Goal: Check status

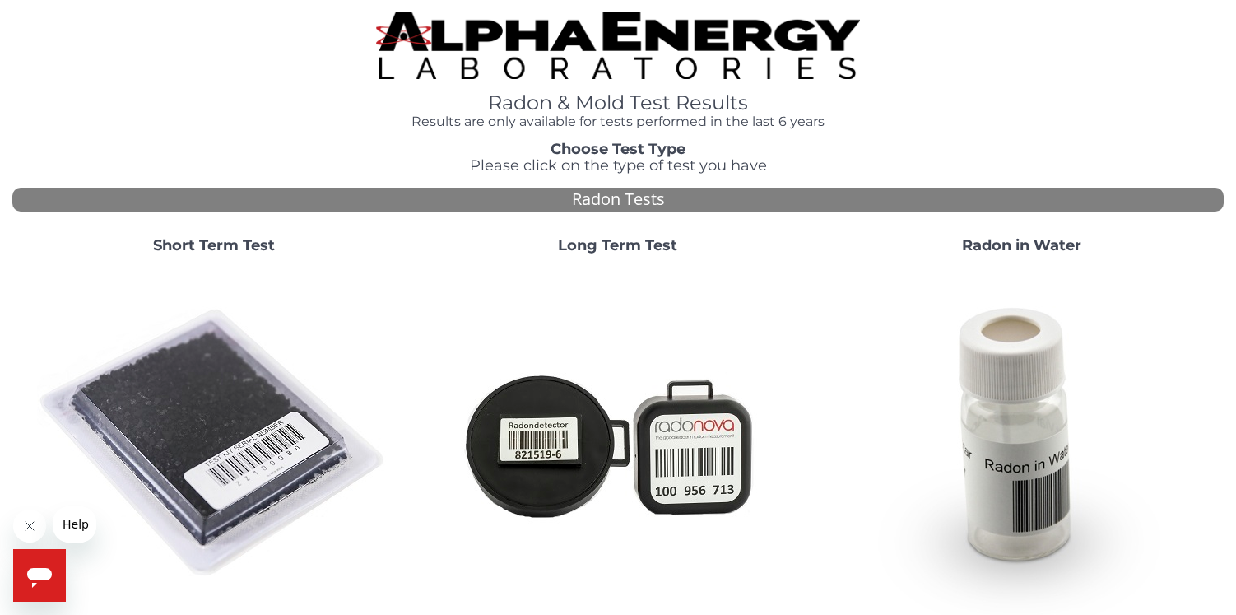
click at [230, 249] on strong "Short Term Test" at bounding box center [214, 245] width 122 height 18
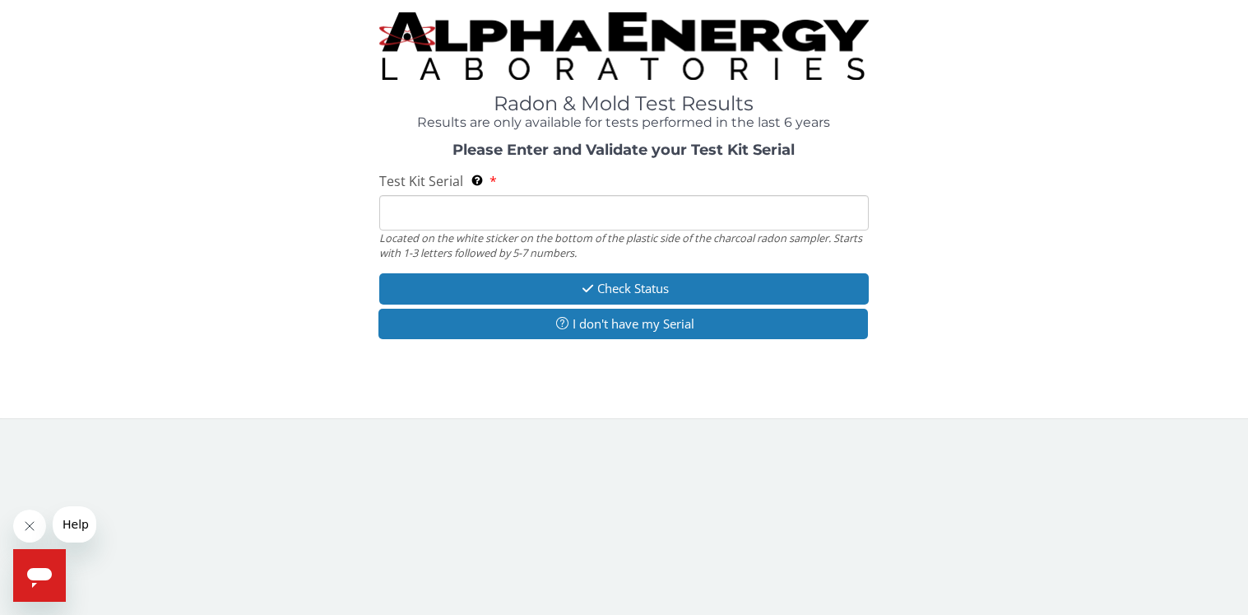
click at [498, 217] on input "Test Kit Serial Located on the white sticker on the bottom of the plastic side …" at bounding box center [624, 212] width 490 height 35
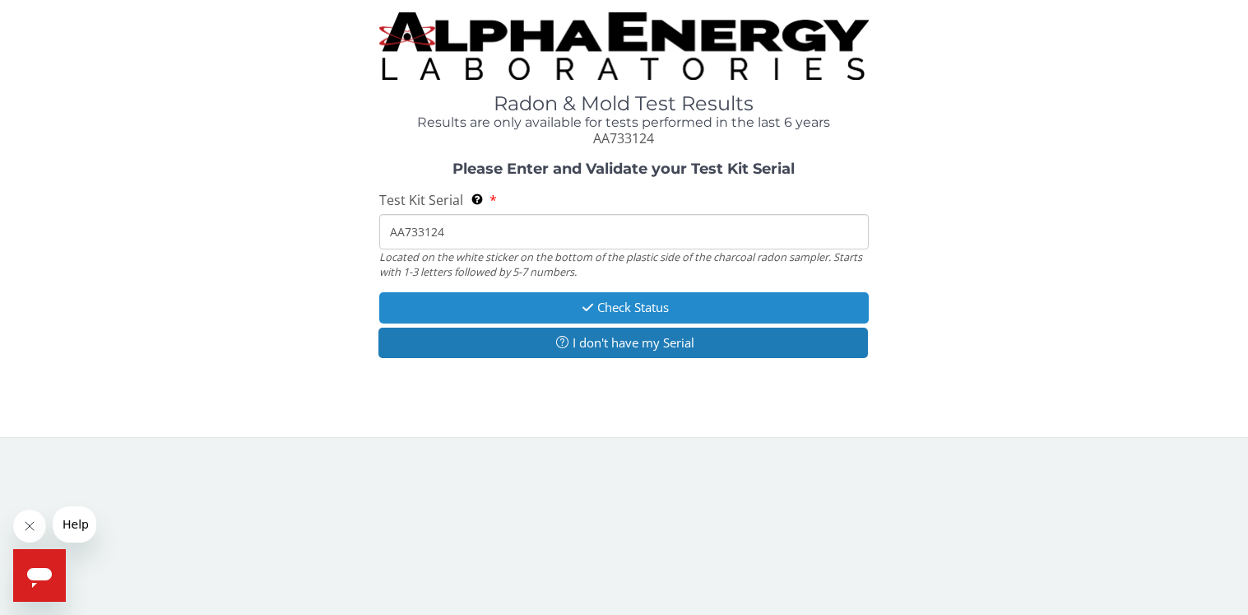
type input "AA733124"
click at [636, 305] on button "Check Status" at bounding box center [624, 307] width 490 height 30
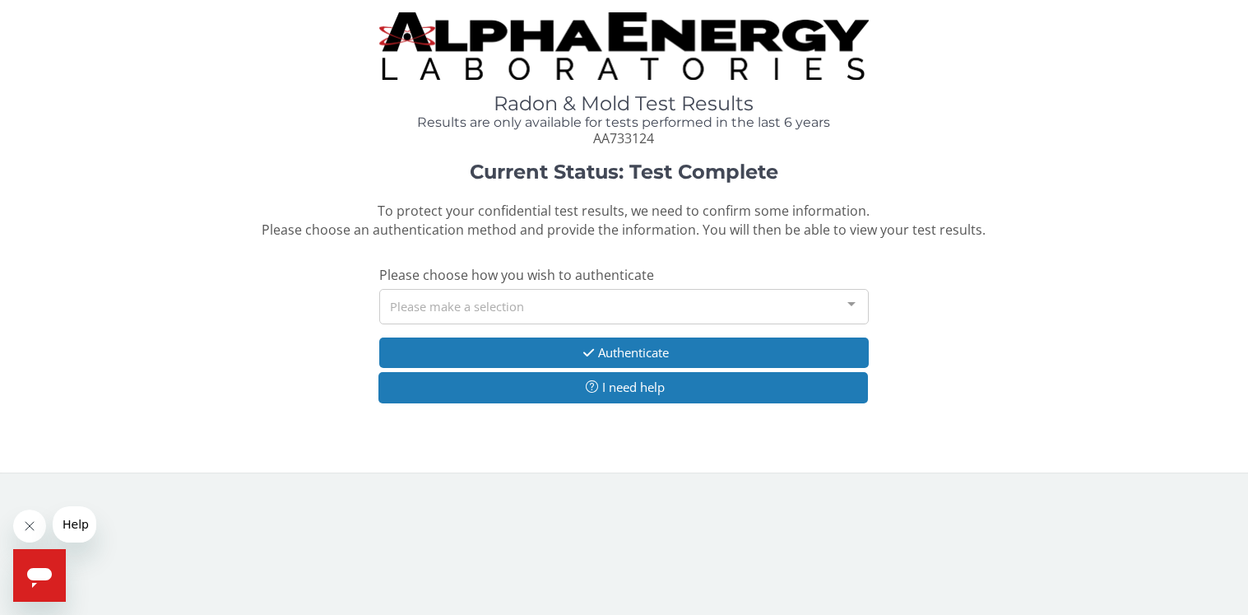
click at [856, 307] on div at bounding box center [851, 305] width 33 height 31
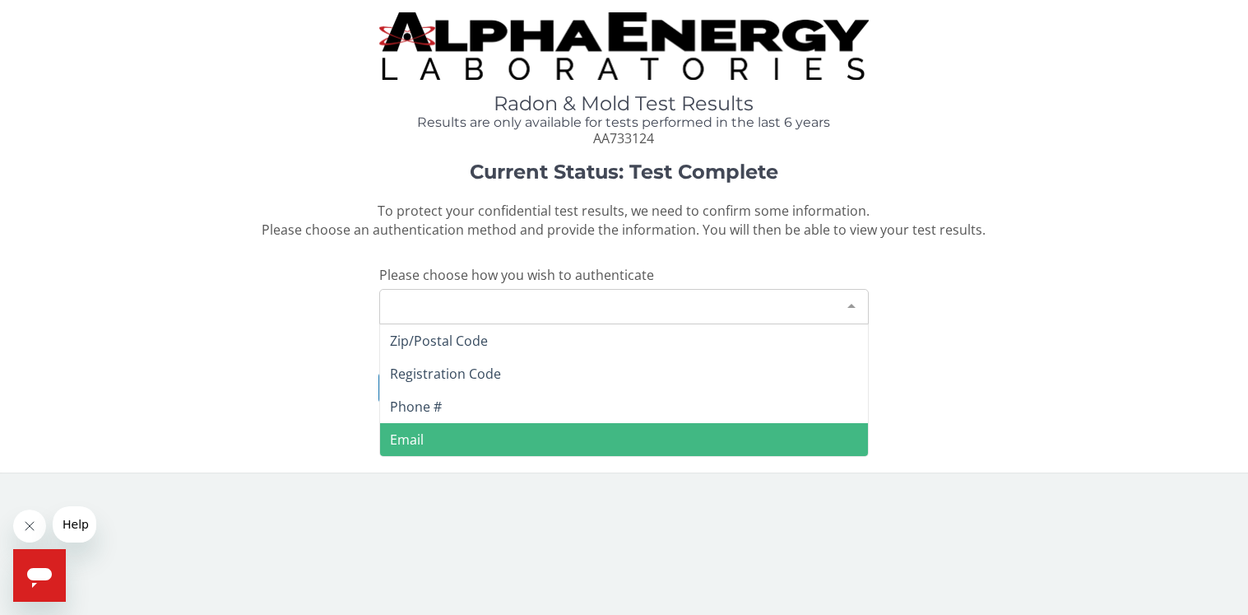
click at [455, 432] on span "Email" at bounding box center [624, 439] width 488 height 33
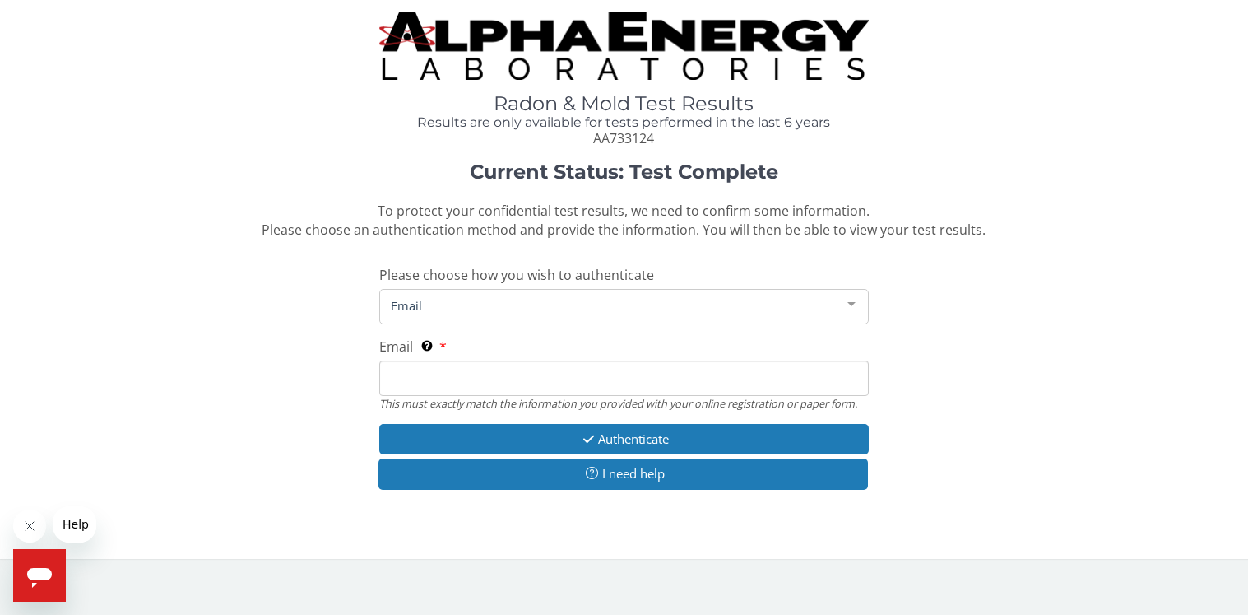
click at [455, 432] on span "Email" at bounding box center [624, 439] width 488 height 33
click at [452, 385] on input "Email This must exactly match the information you provided with your online reg…" at bounding box center [624, 377] width 490 height 35
type input "[EMAIL_ADDRESS][DOMAIN_NAME]"
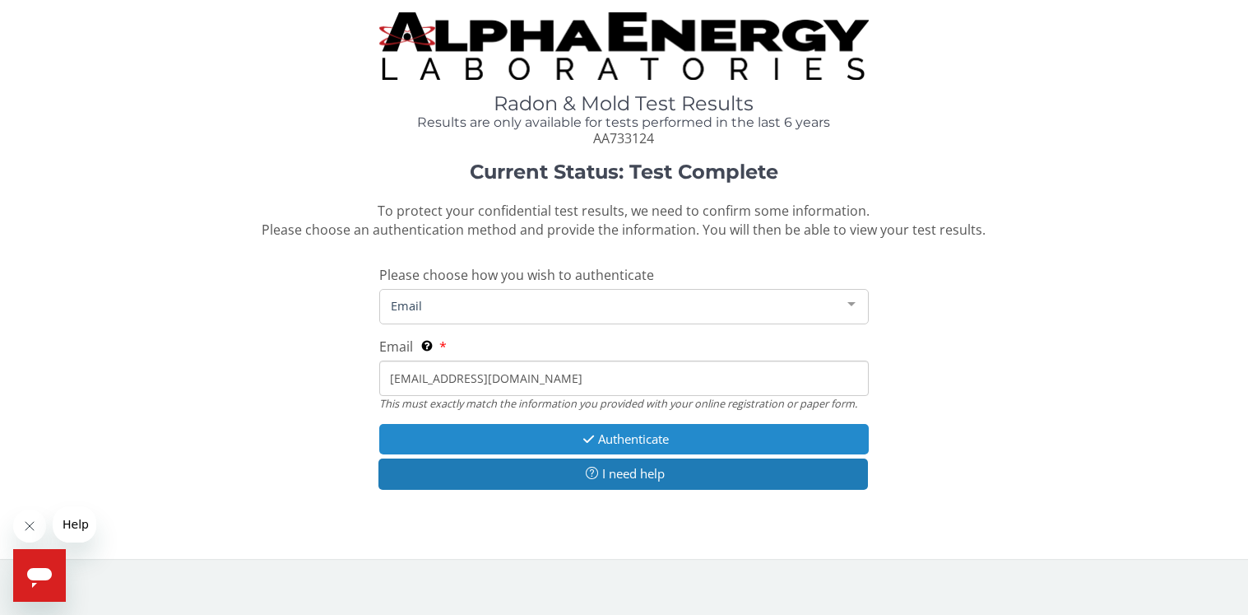
click at [620, 437] on button "Authenticate" at bounding box center [624, 439] width 490 height 30
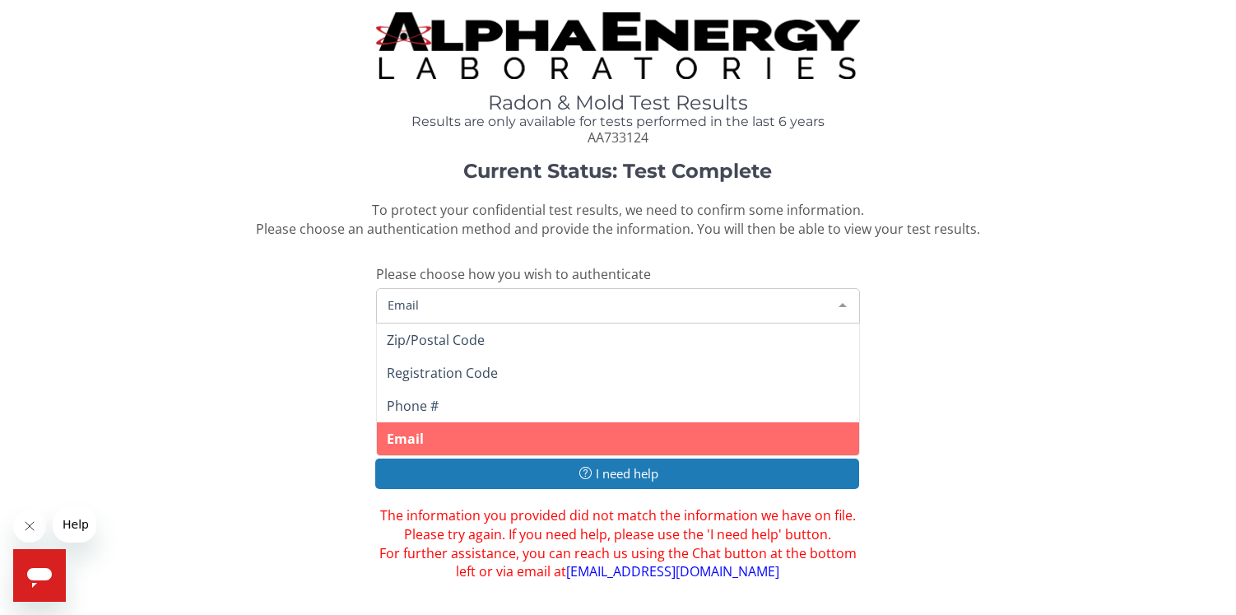
click at [845, 303] on div at bounding box center [842, 304] width 33 height 31
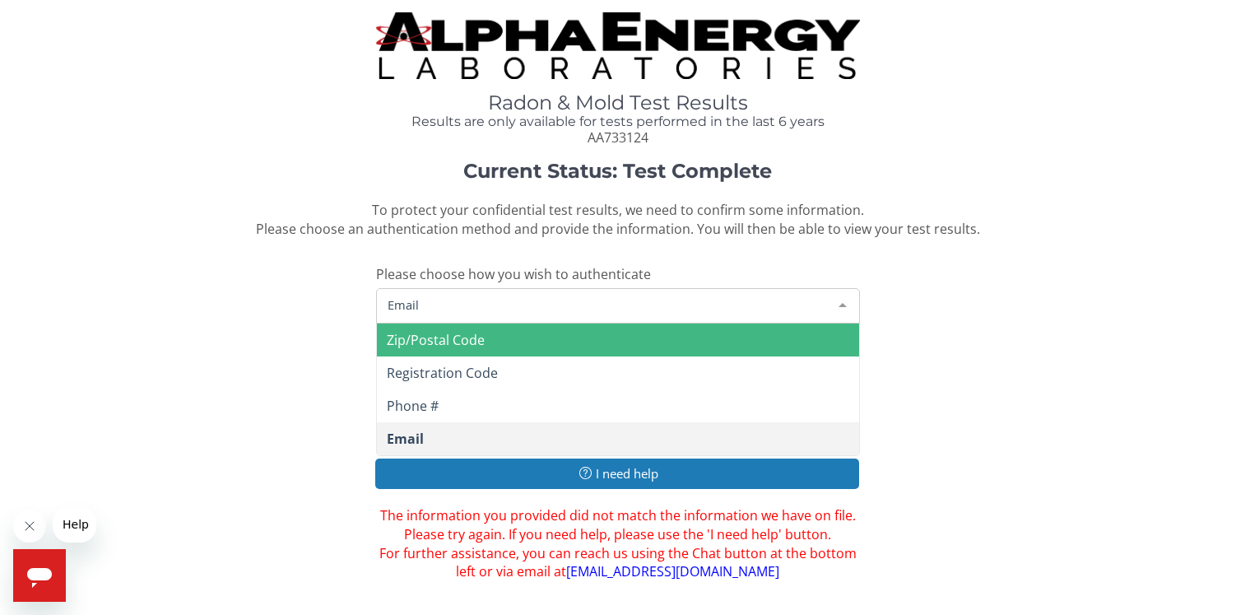
click at [450, 337] on span "Zip/Postal Code" at bounding box center [436, 340] width 98 height 18
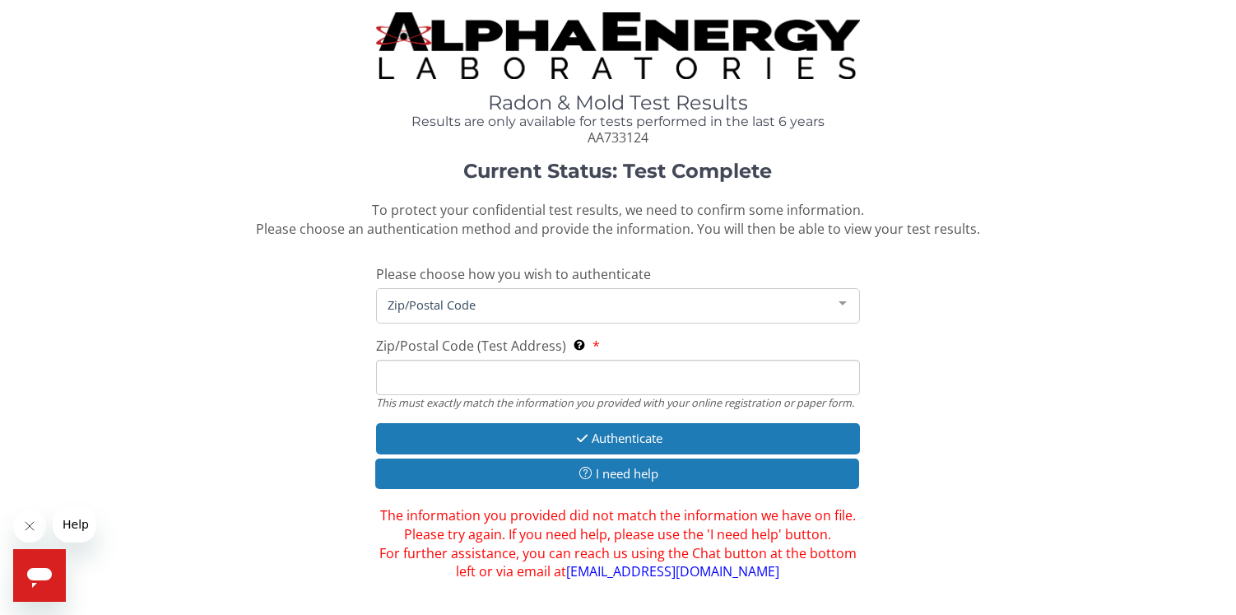
click at [467, 379] on input "Zip/Postal Code (Test Address) This must exactly match the information you prov…" at bounding box center [618, 377] width 485 height 35
type input "03045"
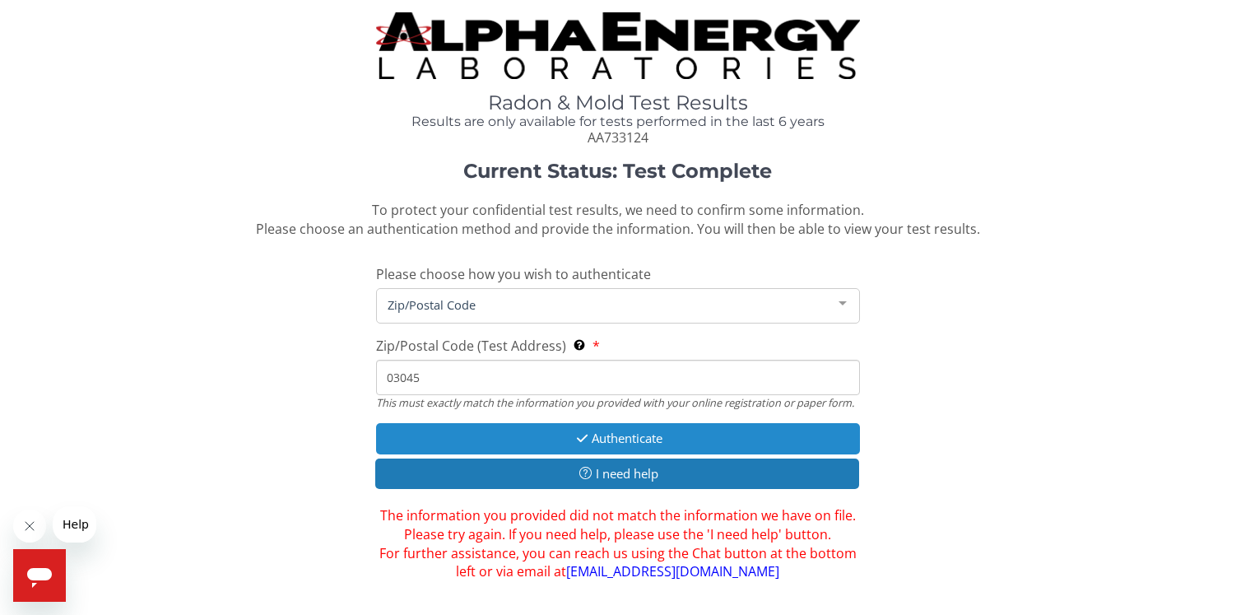
click at [597, 431] on button "Authenticate" at bounding box center [618, 438] width 485 height 30
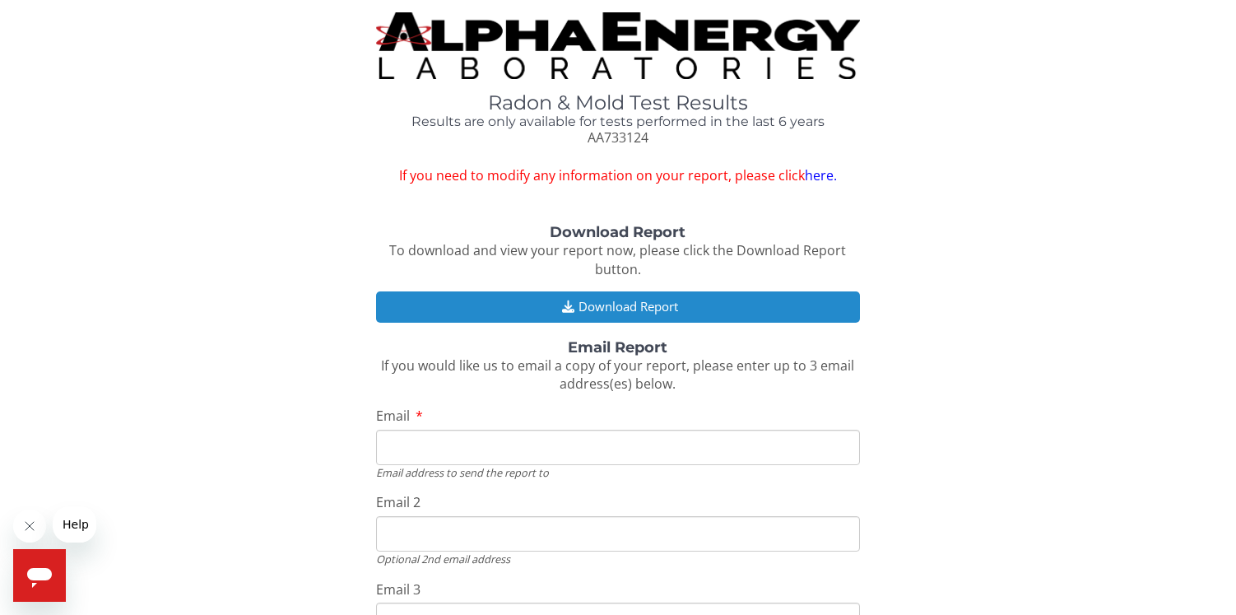
click at [623, 300] on button "Download Report" at bounding box center [618, 306] width 485 height 30
